Goal: Task Accomplishment & Management: Complete application form

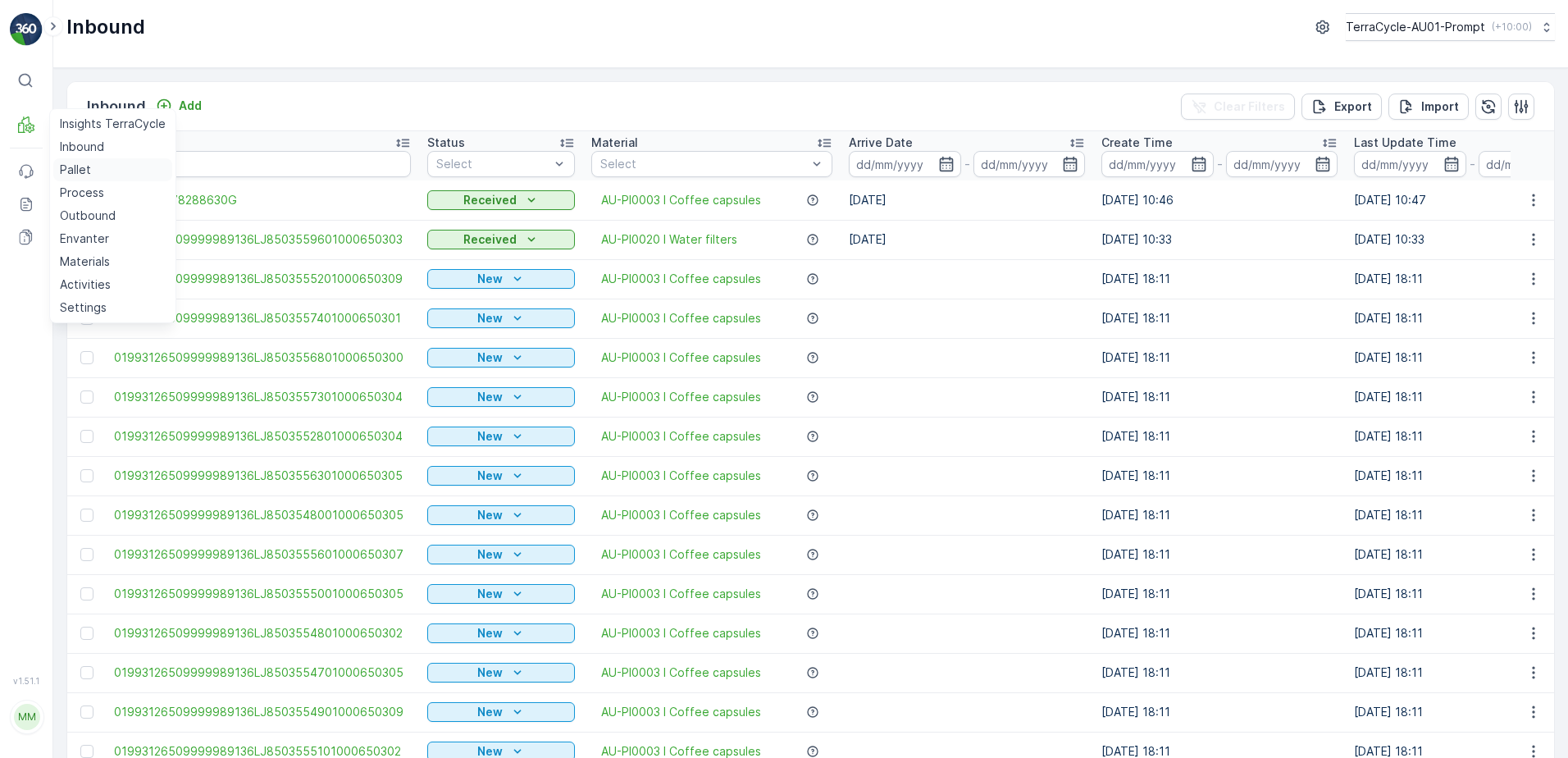
click at [91, 170] on link "Pallet" at bounding box center [112, 170] width 119 height 23
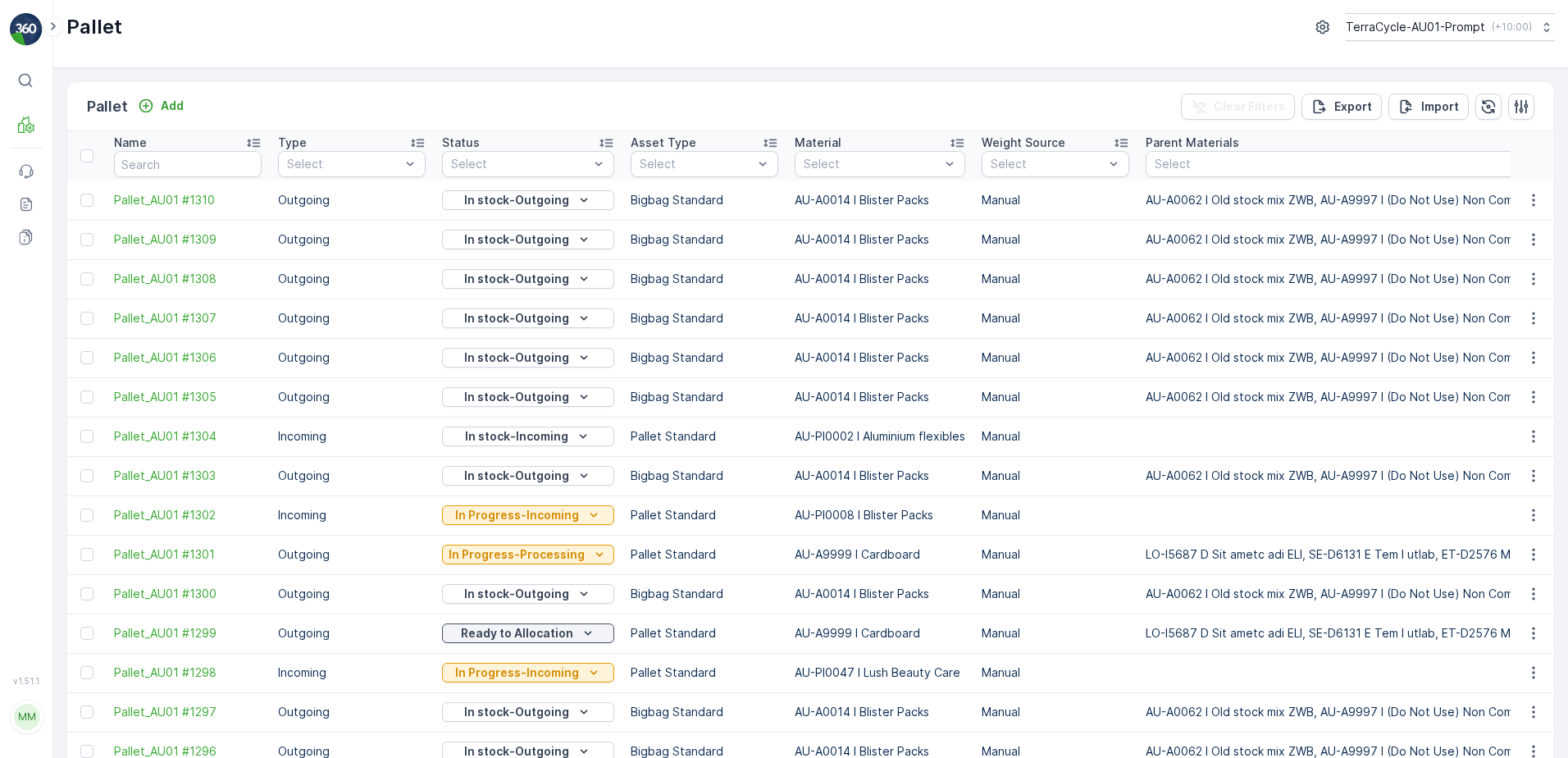
click at [670, 334] on td "Bigbag Standard" at bounding box center [705, 318] width 164 height 39
click at [677, 327] on div "FD Pallet" at bounding box center [705, 335] width 148 height 27
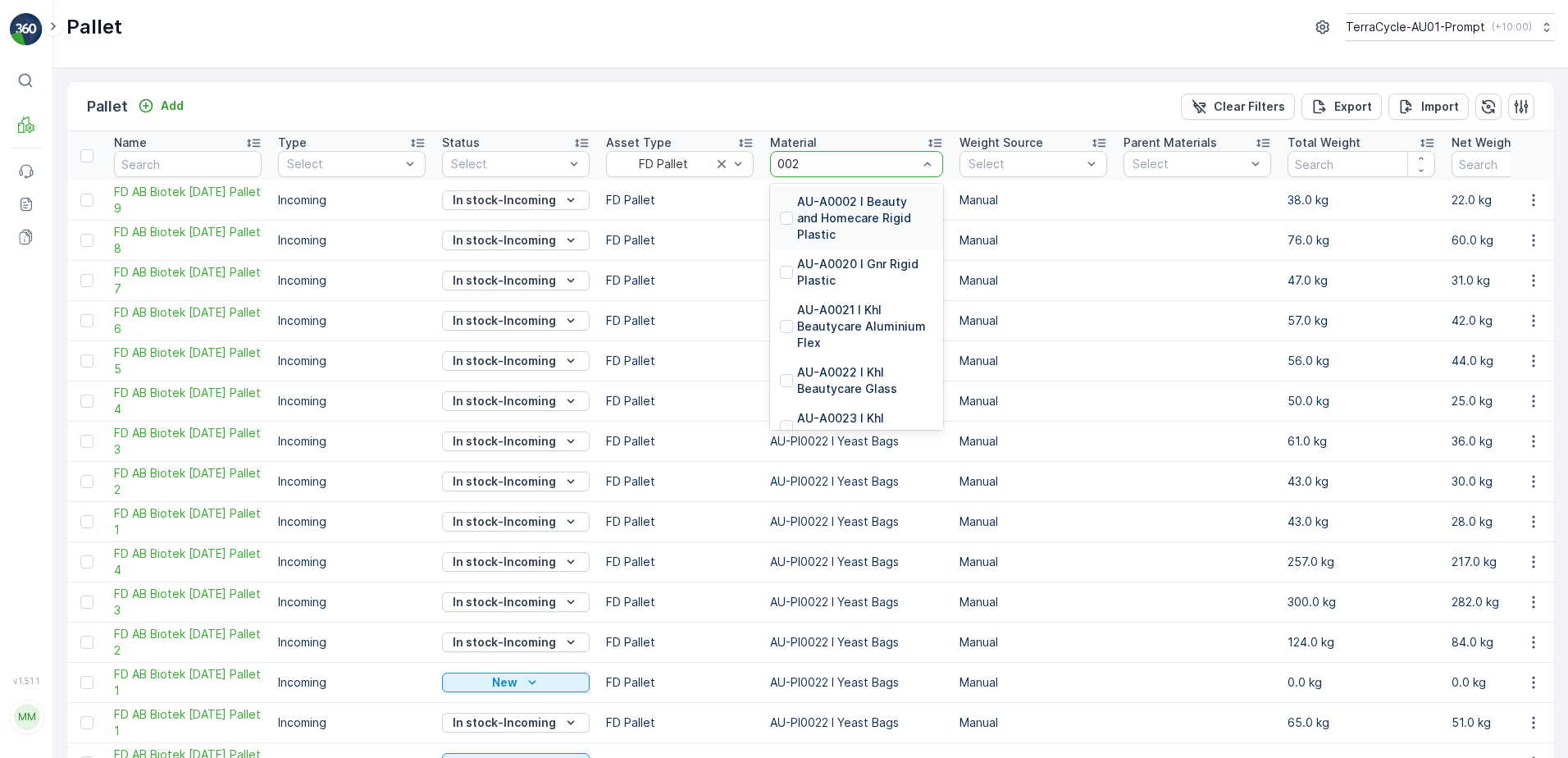
type input "0022"
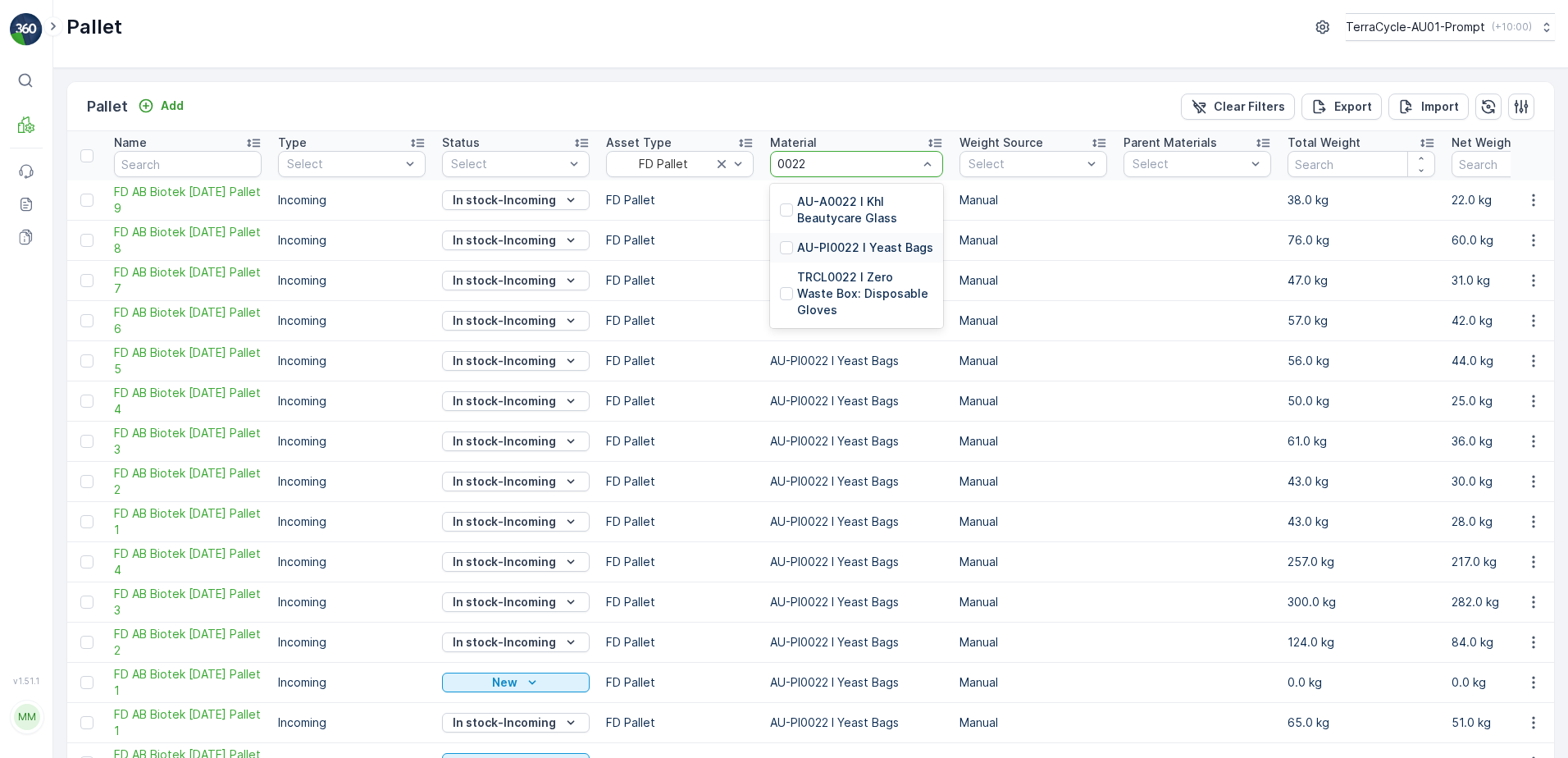
click at [899, 241] on p "AU-PI0022 I Yeast Bags" at bounding box center [865, 247] width 136 height 17
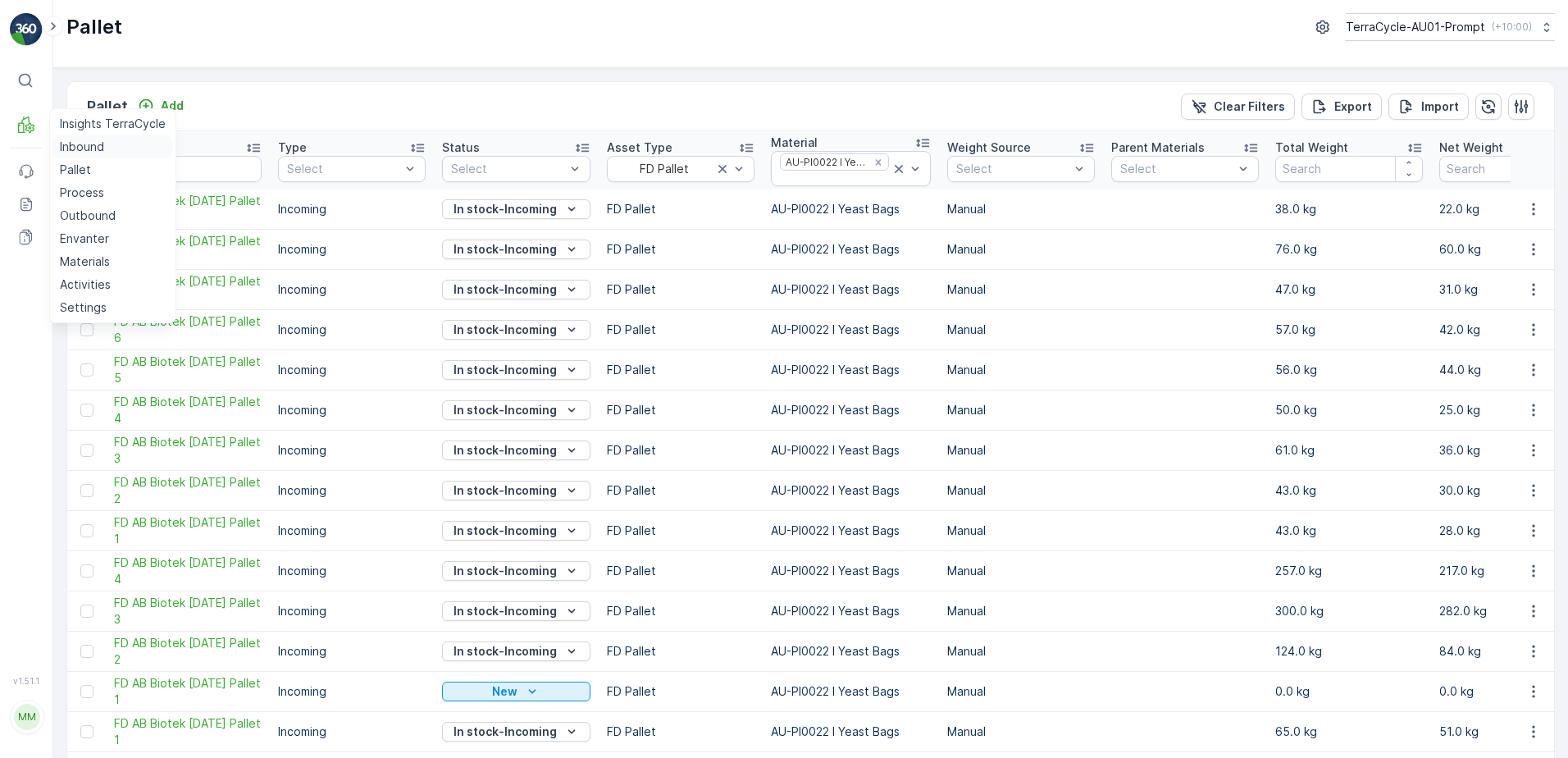
drag, startPoint x: 85, startPoint y: 149, endPoint x: 122, endPoint y: 139, distance: 38.3
click at [85, 149] on p "Inbound" at bounding box center [82, 147] width 44 height 17
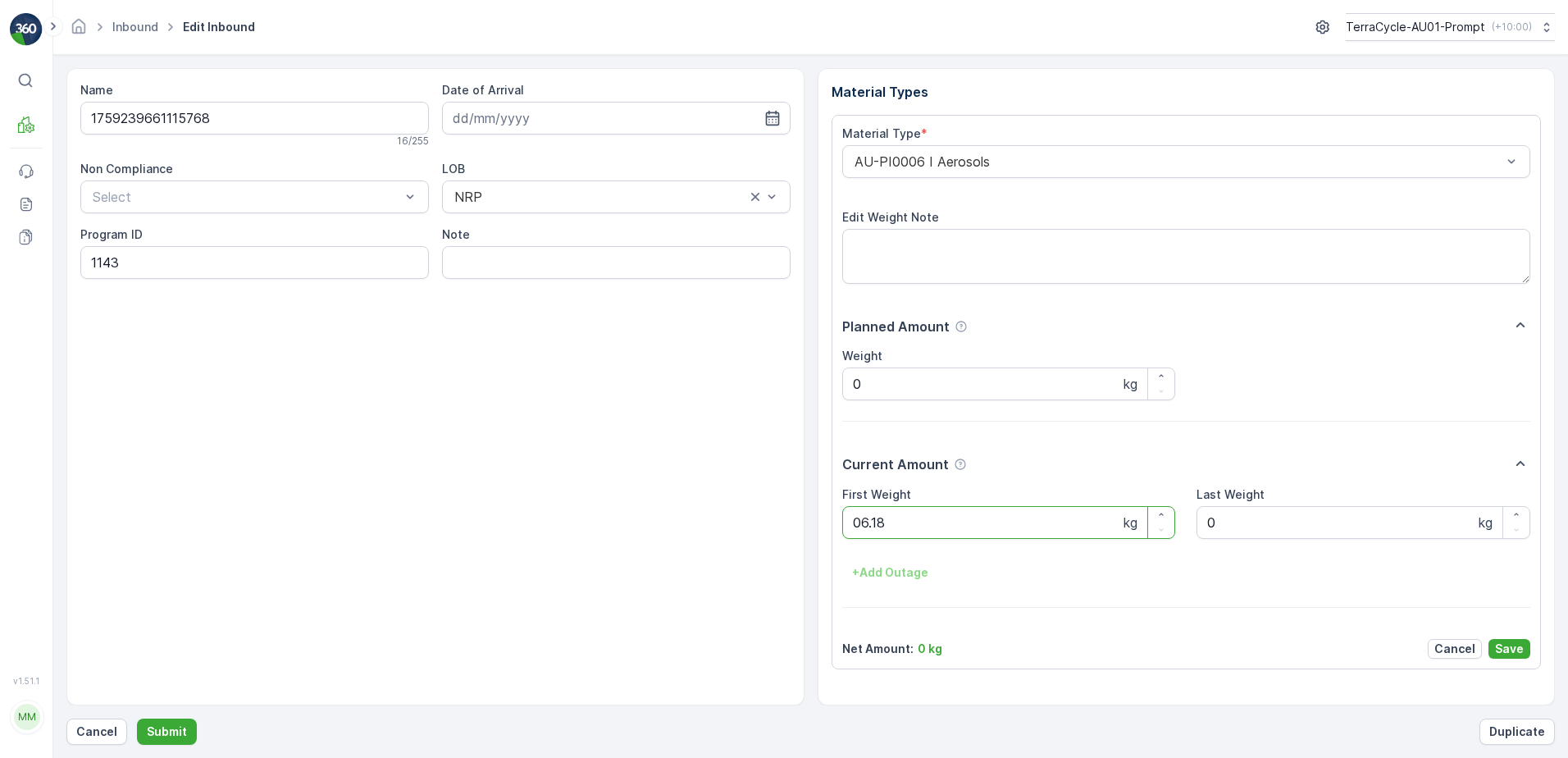
click at [137, 719] on button "Submit" at bounding box center [167, 731] width 60 height 27
